Goal: Transaction & Acquisition: Subscribe to service/newsletter

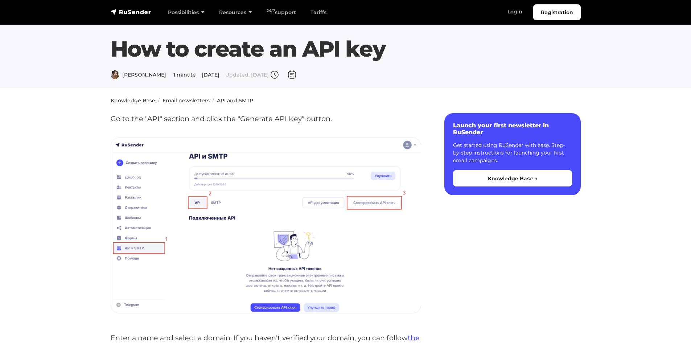
click at [595, 42] on section "How to create an API key Daria L. 1 minute January 12, 2024 Updated: October 7,…" at bounding box center [345, 44] width 691 height 88
click at [557, 11] on font "Registration" at bounding box center [557, 12] width 32 height 7
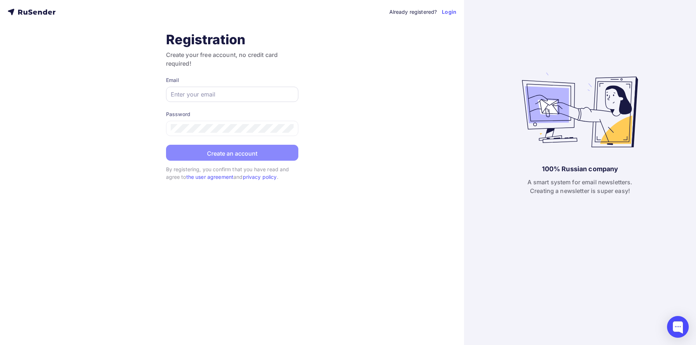
click at [244, 88] on div at bounding box center [232, 94] width 132 height 15
click at [231, 90] on input "text" at bounding box center [232, 94] width 123 height 9
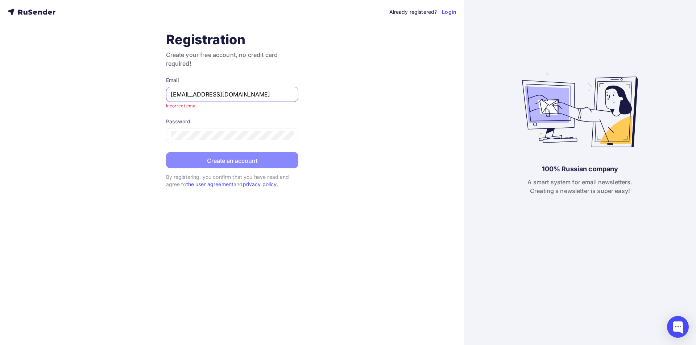
type input "[EMAIL_ADDRESS][DOMAIN_NAME]"
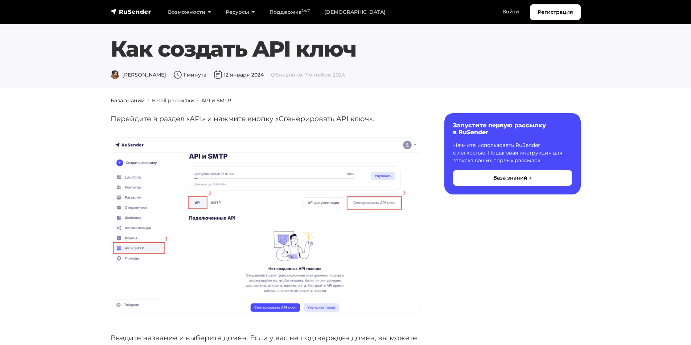
drag, startPoint x: 531, startPoint y: 44, endPoint x: 583, endPoint y: 20, distance: 56.3
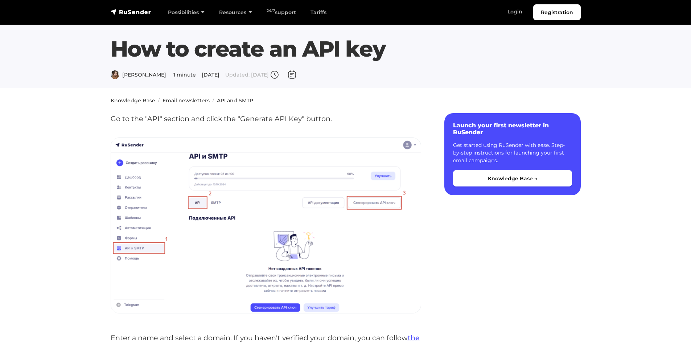
drag, startPoint x: 612, startPoint y: 70, endPoint x: 539, endPoint y: 37, distance: 79.7
click at [609, 70] on section "How to create an API key Daria L. 1 minute January 12, 2024 Updated: October 7,…" at bounding box center [345, 44] width 691 height 88
click at [515, 12] on font "Login" at bounding box center [514, 11] width 15 height 7
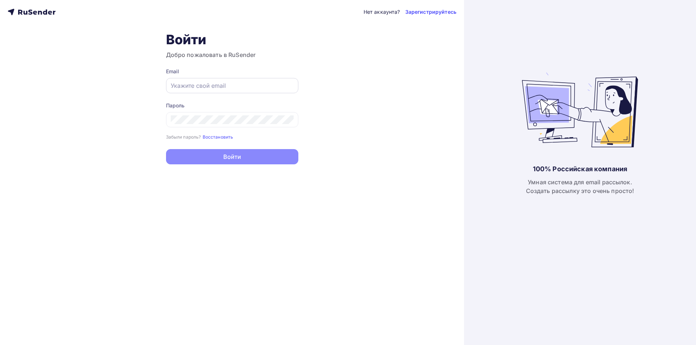
click at [251, 90] on input "text" at bounding box center [232, 85] width 123 height 9
type input "[EMAIL_ADDRESS][DOMAIN_NAME]"
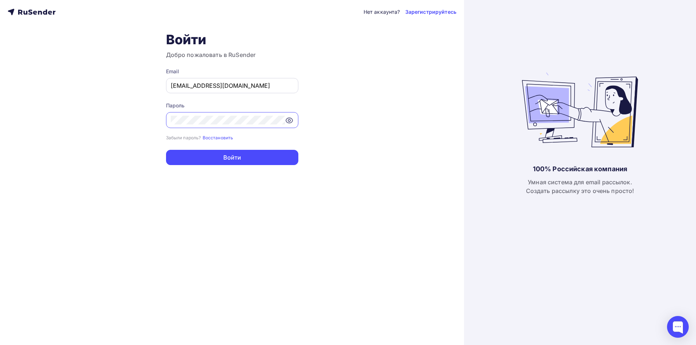
click at [166, 150] on button "Войти" at bounding box center [232, 157] width 132 height 15
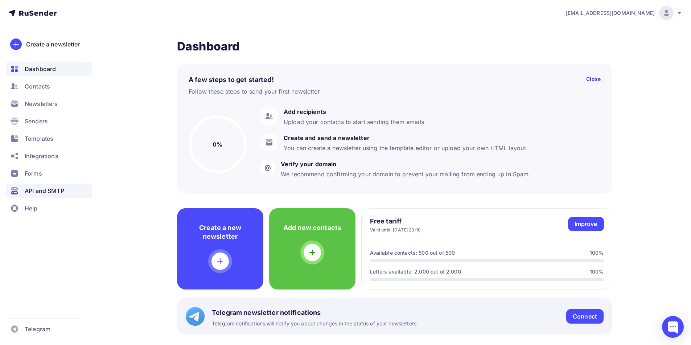
click at [42, 194] on font "API and SMTP" at bounding box center [45, 190] width 40 height 7
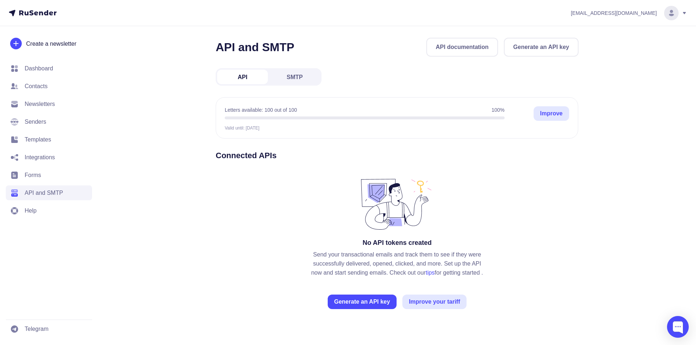
click at [552, 43] on font "Generate an API key" at bounding box center [542, 47] width 56 height 9
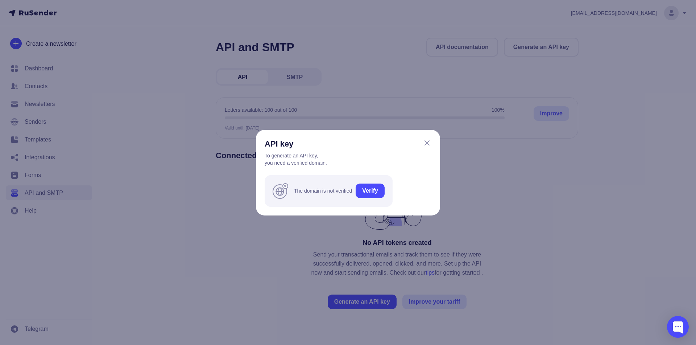
click at [425, 146] on icon at bounding box center [427, 143] width 9 height 9
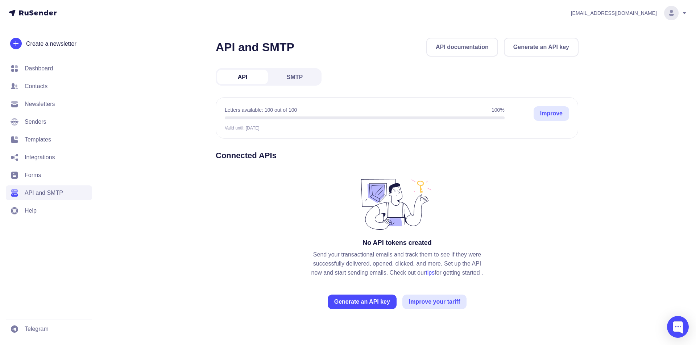
click at [34, 66] on font "Dashboard" at bounding box center [39, 68] width 28 height 6
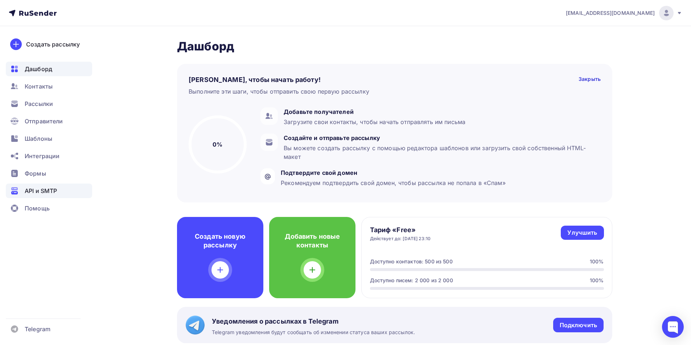
click at [51, 190] on span "API и SMTP" at bounding box center [41, 190] width 32 height 9
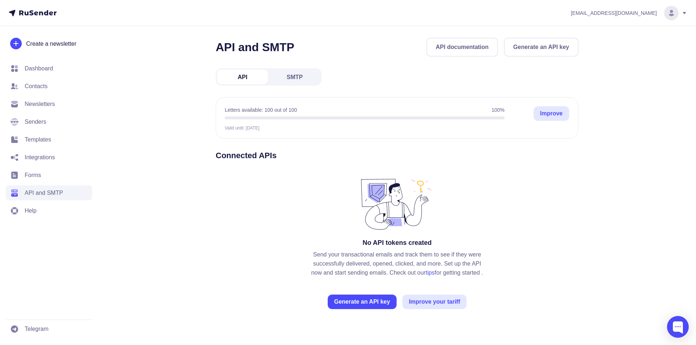
click at [529, 217] on div "No API tokens created Send your transactional emails and track them to see if t…" at bounding box center [397, 242] width 363 height 134
click at [525, 47] on font "Generate an API key" at bounding box center [542, 47] width 56 height 6
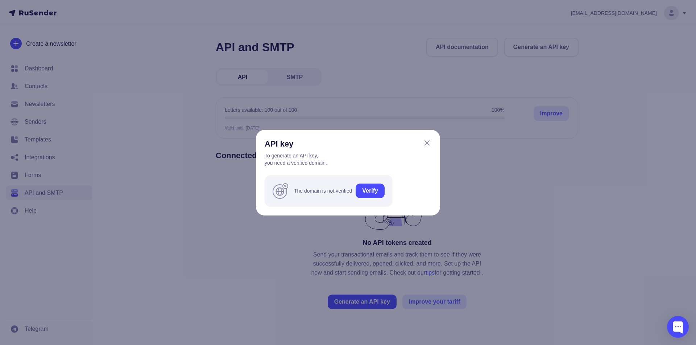
click at [371, 194] on font "Verify" at bounding box center [370, 190] width 16 height 9
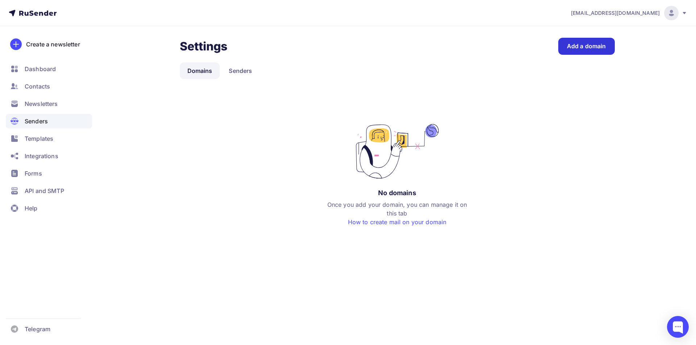
click at [573, 52] on link "Add a domain" at bounding box center [587, 46] width 57 height 17
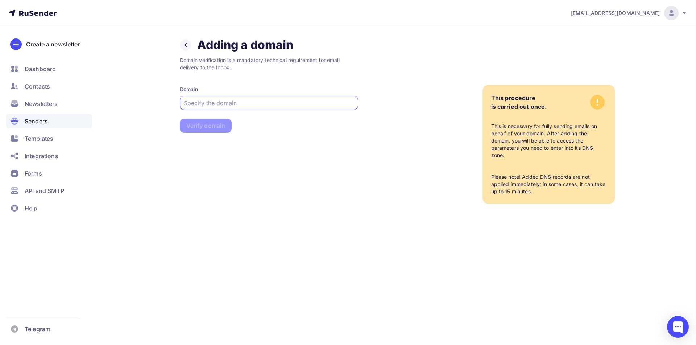
click at [237, 102] on input "text" at bounding box center [269, 103] width 170 height 9
type input "[DOMAIN_NAME]"
click at [50, 69] on font "Dashboard" at bounding box center [40, 68] width 31 height 7
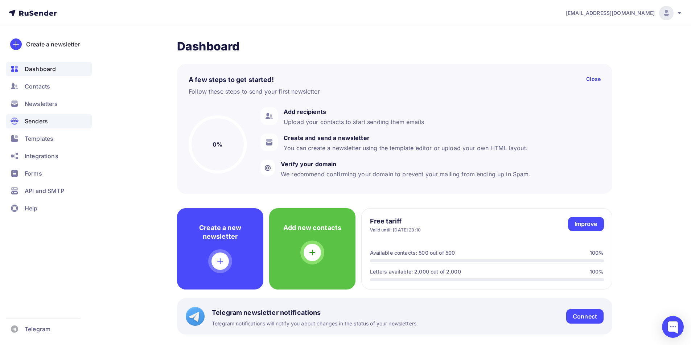
click at [48, 121] on div "Senders" at bounding box center [49, 121] width 86 height 15
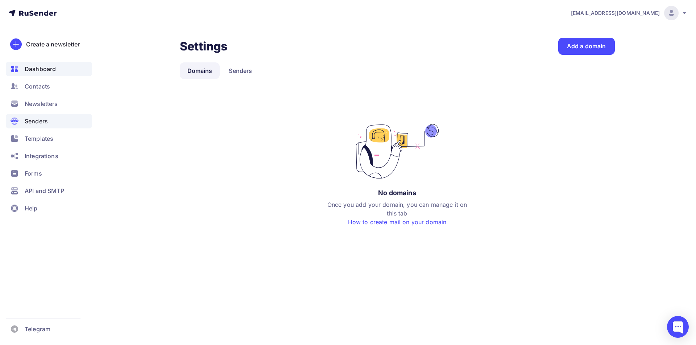
click at [43, 67] on font "Dashboard" at bounding box center [40, 68] width 31 height 7
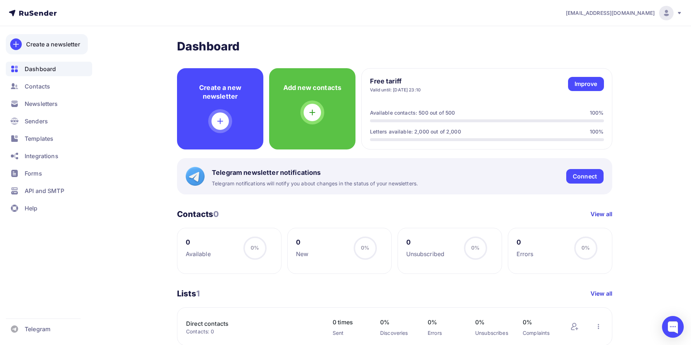
click at [63, 46] on font "Create a newsletter" at bounding box center [53, 44] width 54 height 7
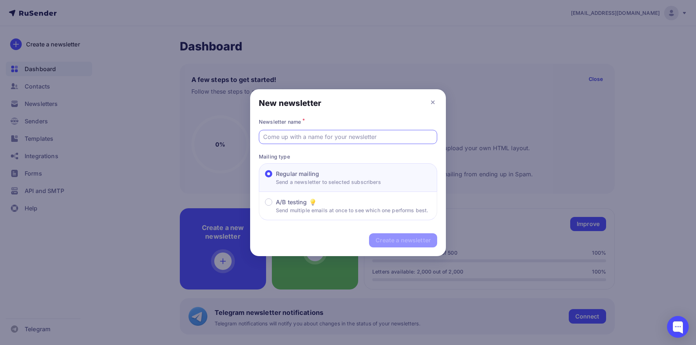
click at [342, 137] on input "text" at bounding box center [348, 136] width 170 height 9
type input "This a simple test"
click at [388, 245] on div "Create a newsletter" at bounding box center [403, 240] width 68 height 14
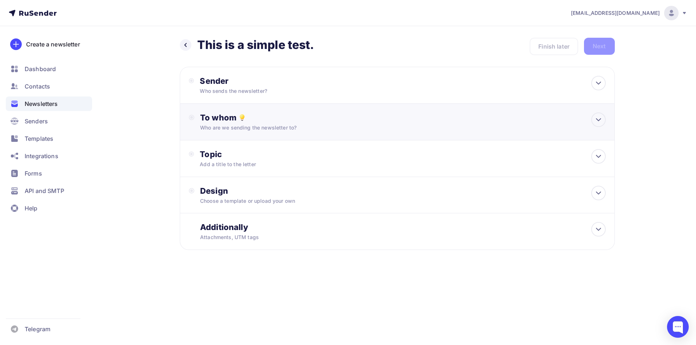
click at [419, 115] on div "To whom" at bounding box center [403, 117] width 406 height 10
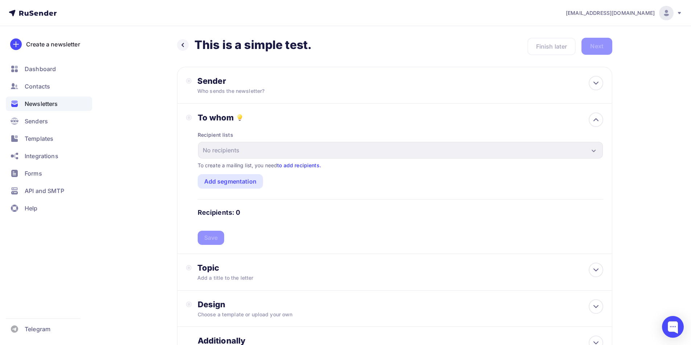
click at [303, 164] on font "to add recipients." at bounding box center [299, 165] width 44 height 6
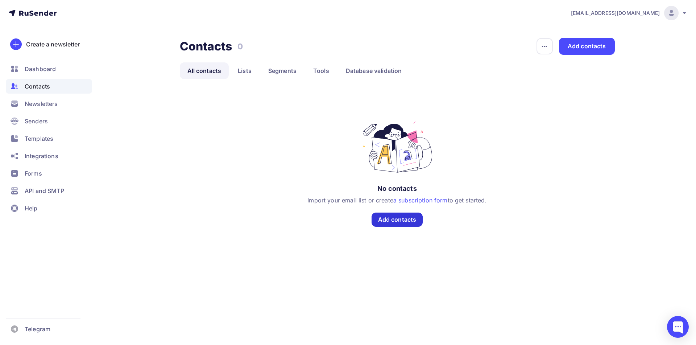
click at [406, 223] on font "Add contacts" at bounding box center [397, 219] width 38 height 7
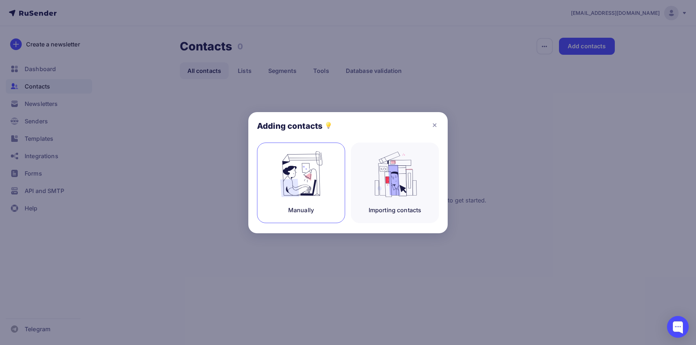
click at [313, 184] on img at bounding box center [301, 174] width 49 height 46
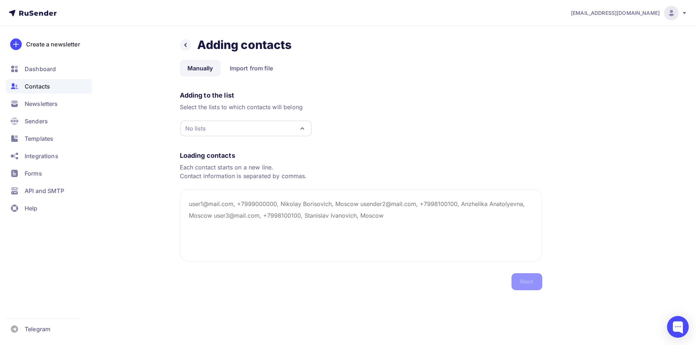
click at [258, 128] on div "No lists" at bounding box center [246, 128] width 132 height 16
click at [349, 111] on div "Adding to the list Select the lists to which contacts will belong No lists Dire…" at bounding box center [361, 112] width 363 height 49
click at [257, 132] on div "No lists" at bounding box center [246, 128] width 132 height 16
click at [251, 182] on div "Create a list" at bounding box center [246, 182] width 117 height 12
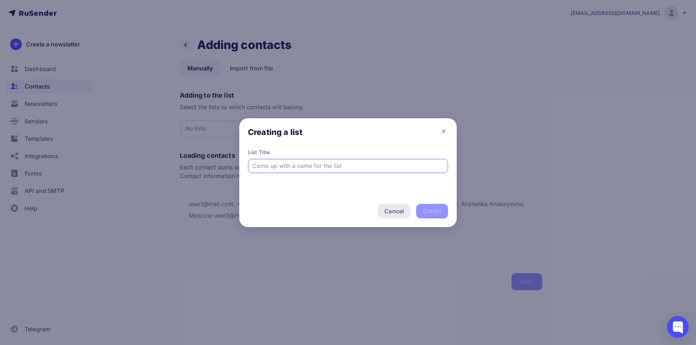
click at [399, 214] on font "Cancel" at bounding box center [395, 211] width 20 height 9
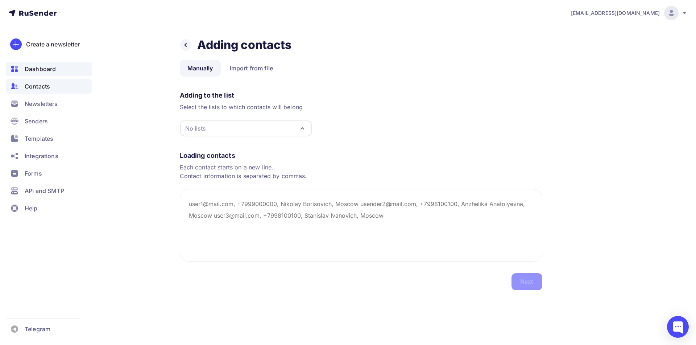
click at [33, 68] on font "Dashboard" at bounding box center [40, 68] width 31 height 7
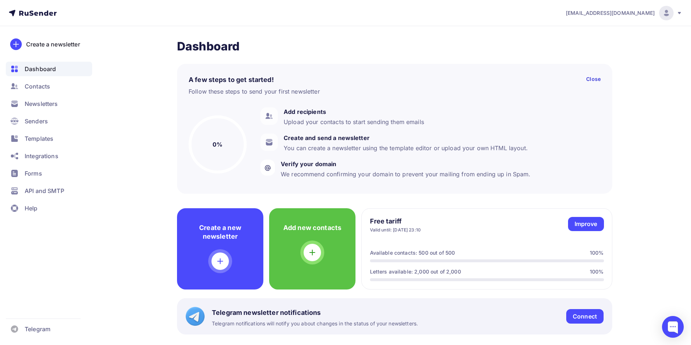
click at [675, 16] on div "[EMAIL_ADDRESS][DOMAIN_NAME]" at bounding box center [624, 13] width 116 height 15
click at [595, 45] on link "Tariffs" at bounding box center [617, 46] width 122 height 15
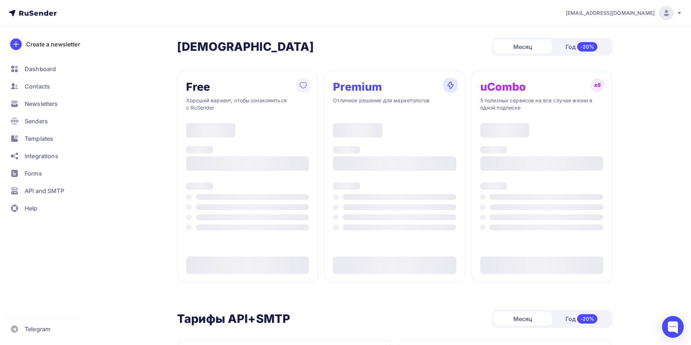
type input "500"
type input "100"
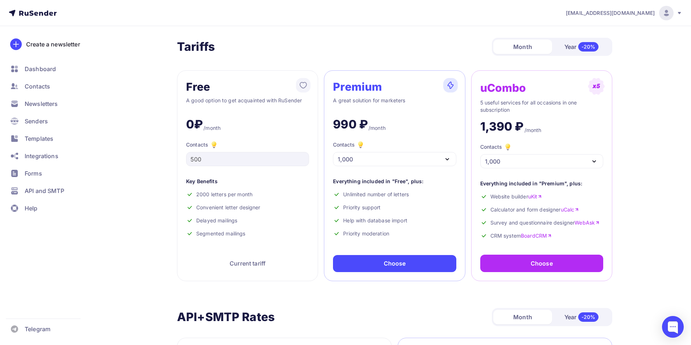
click at [683, 13] on nav "[EMAIL_ADDRESS][DOMAIN_NAME] Account Tariffs Exit Create a newsletter Dashboard…" at bounding box center [345, 13] width 691 height 26
click at [680, 14] on icon at bounding box center [680, 13] width 6 height 6
click at [609, 72] on link "Exit" at bounding box center [617, 66] width 122 height 15
